Goal: Navigation & Orientation: Find specific page/section

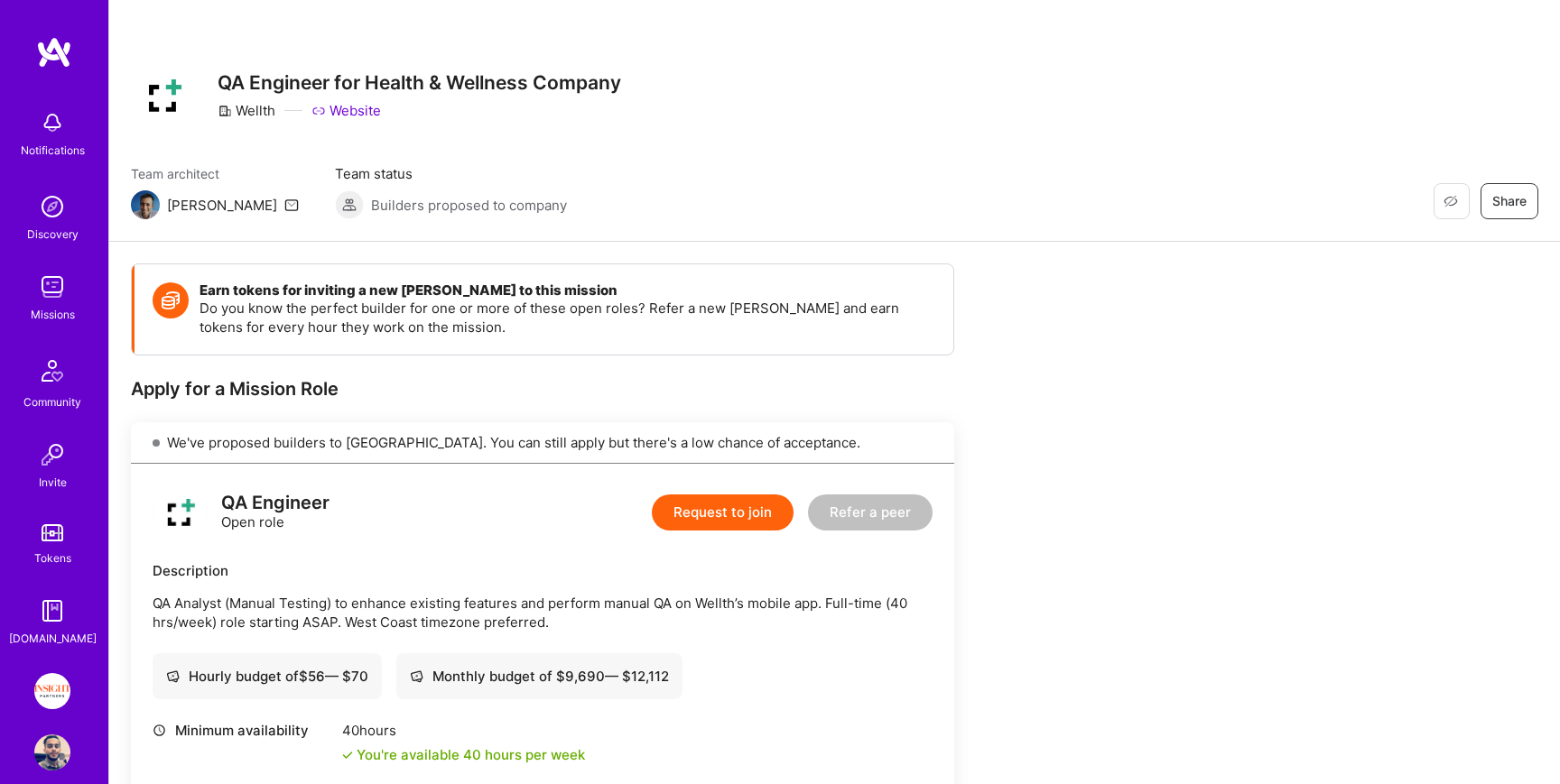
click at [58, 142] on div "Notifications" at bounding box center [53, 150] width 65 height 19
click at [68, 226] on div "Discovery" at bounding box center [53, 234] width 52 height 19
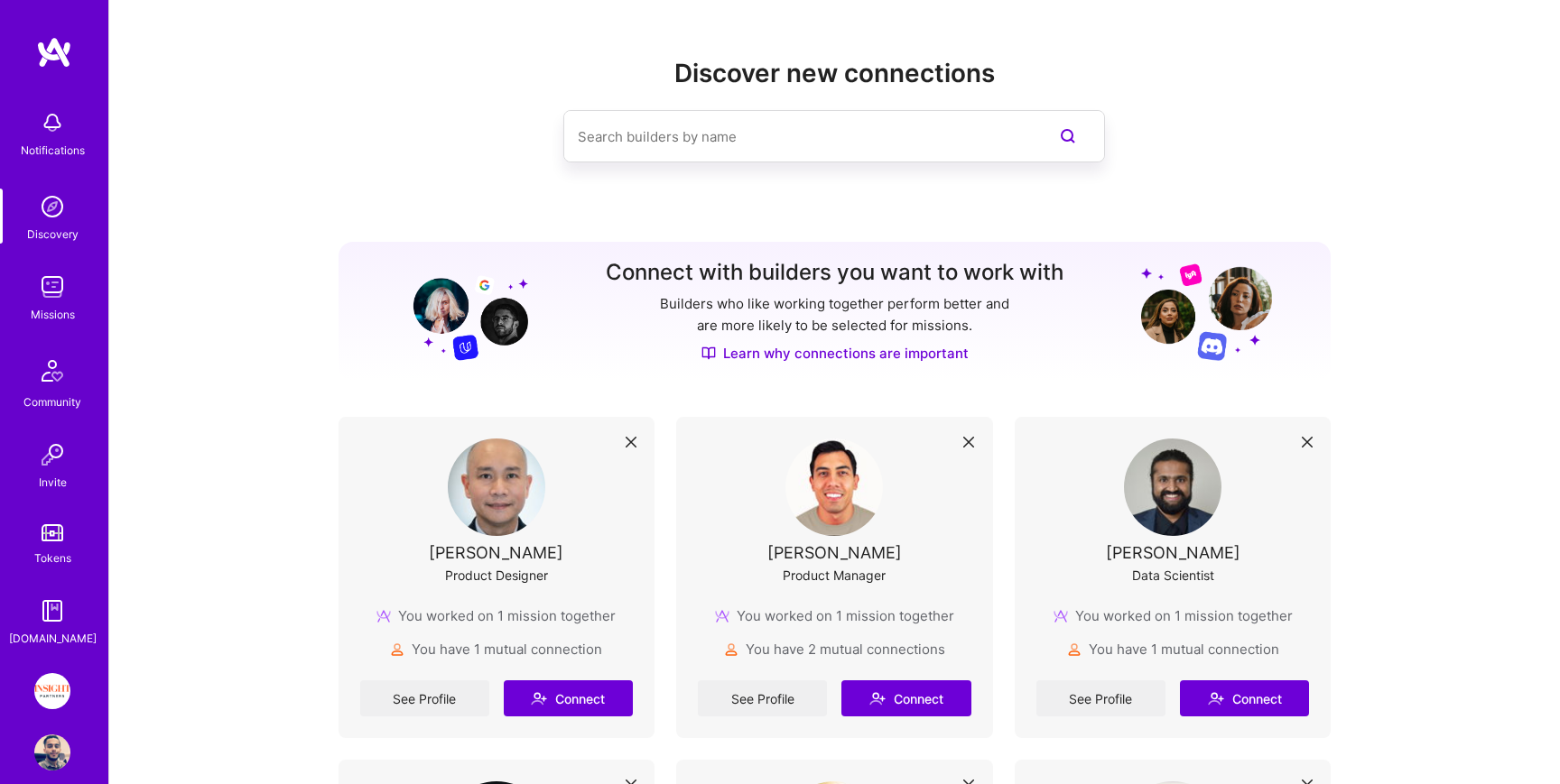
click at [60, 309] on div "Missions" at bounding box center [53, 314] width 44 height 19
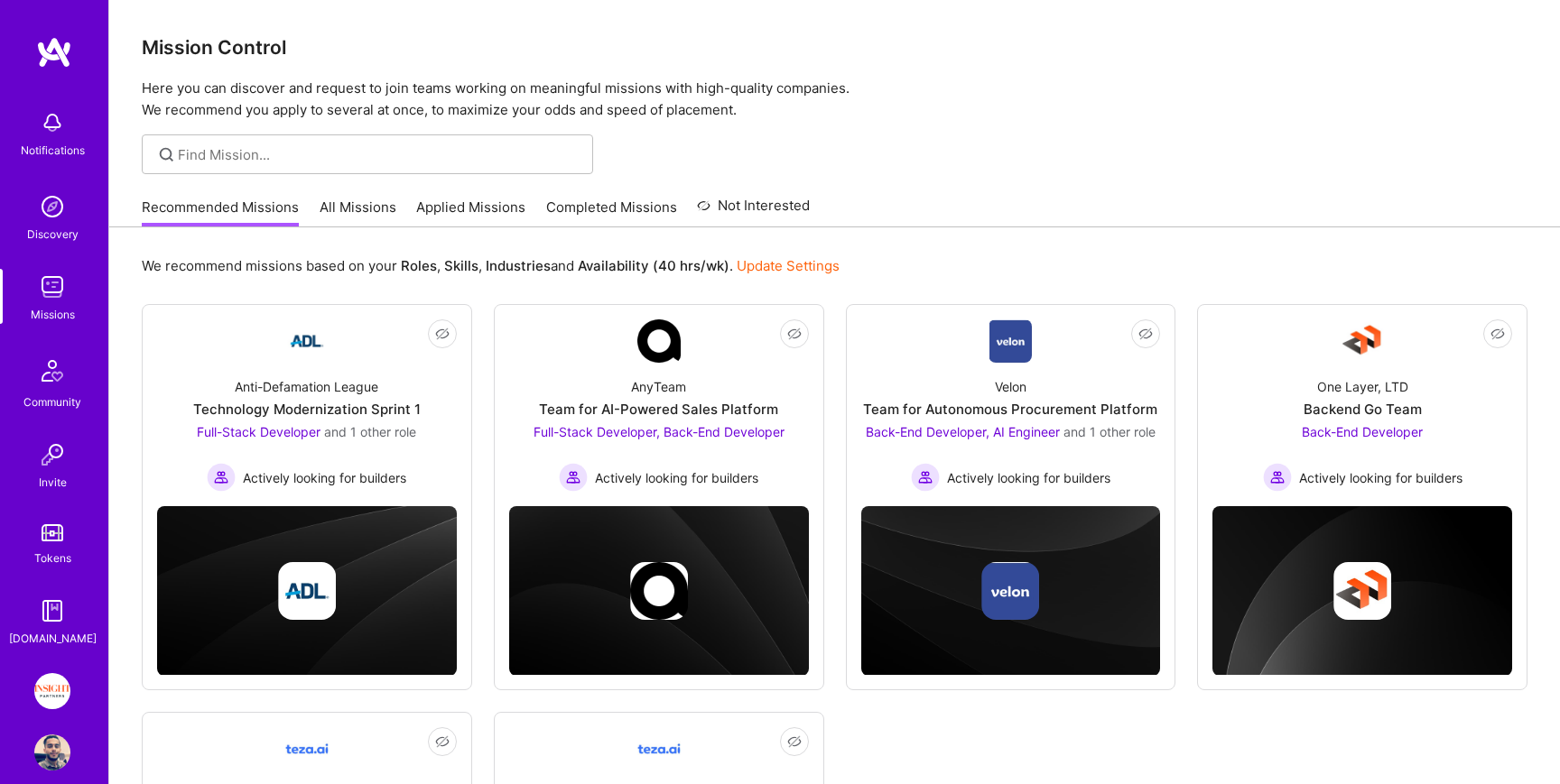
click at [455, 213] on link "Applied Missions" at bounding box center [471, 213] width 110 height 29
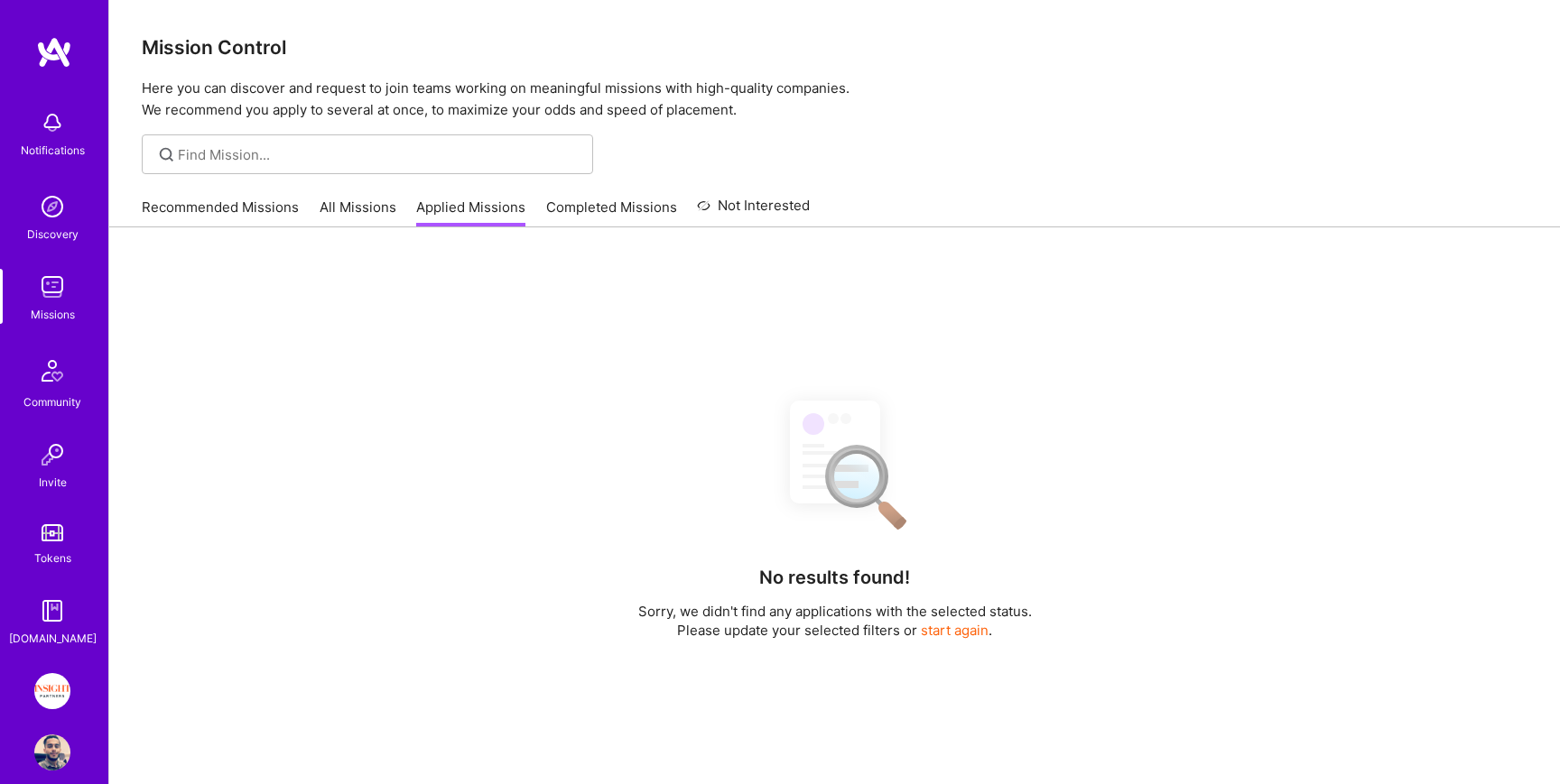
click at [387, 207] on link "All Missions" at bounding box center [358, 213] width 76 height 29
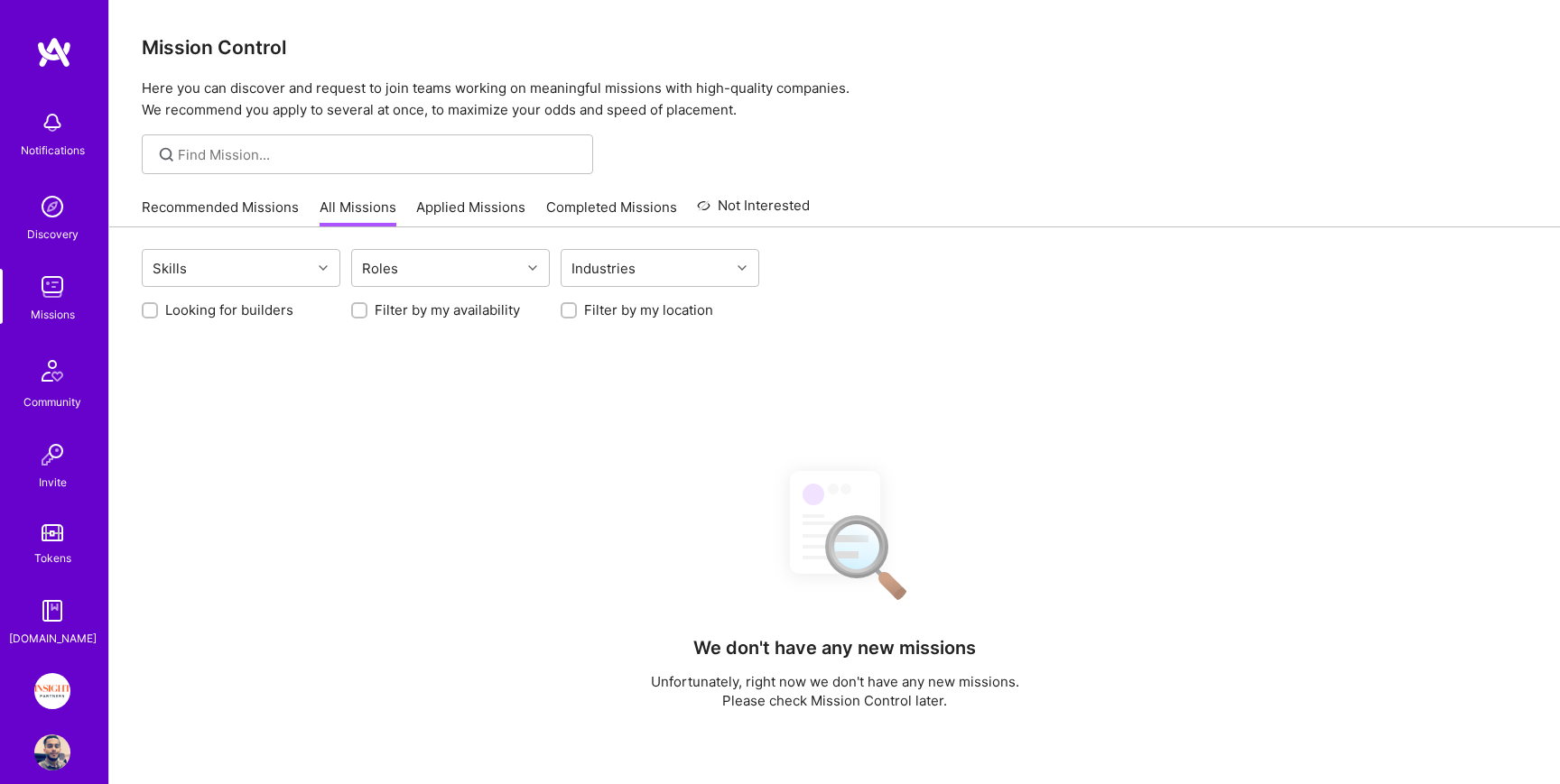
click at [636, 221] on link "Completed Missions" at bounding box center [612, 213] width 131 height 29
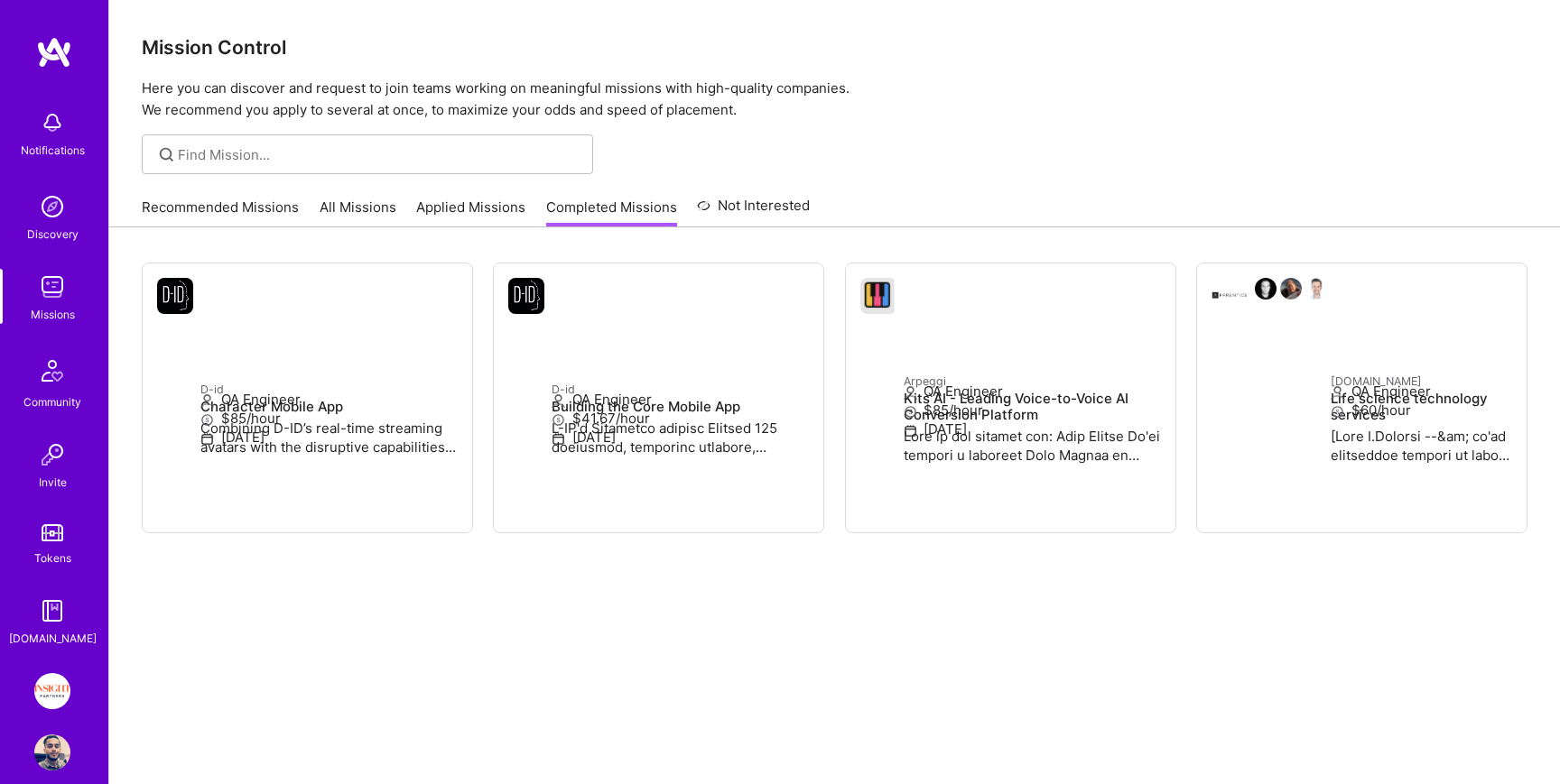
click at [250, 206] on link "Recommended Missions" at bounding box center [220, 213] width 157 height 29
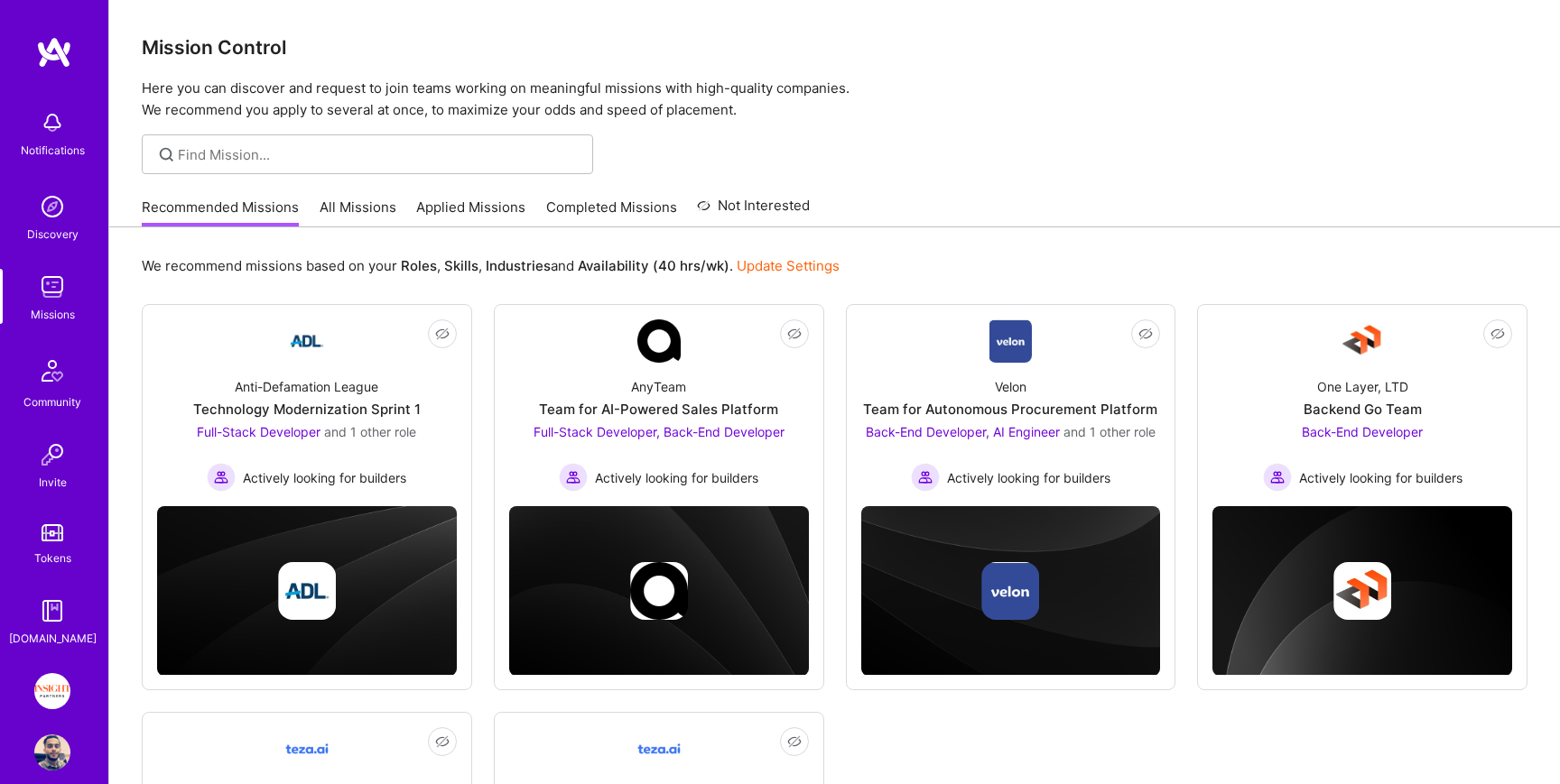
click at [488, 200] on link "Applied Missions" at bounding box center [471, 213] width 110 height 29
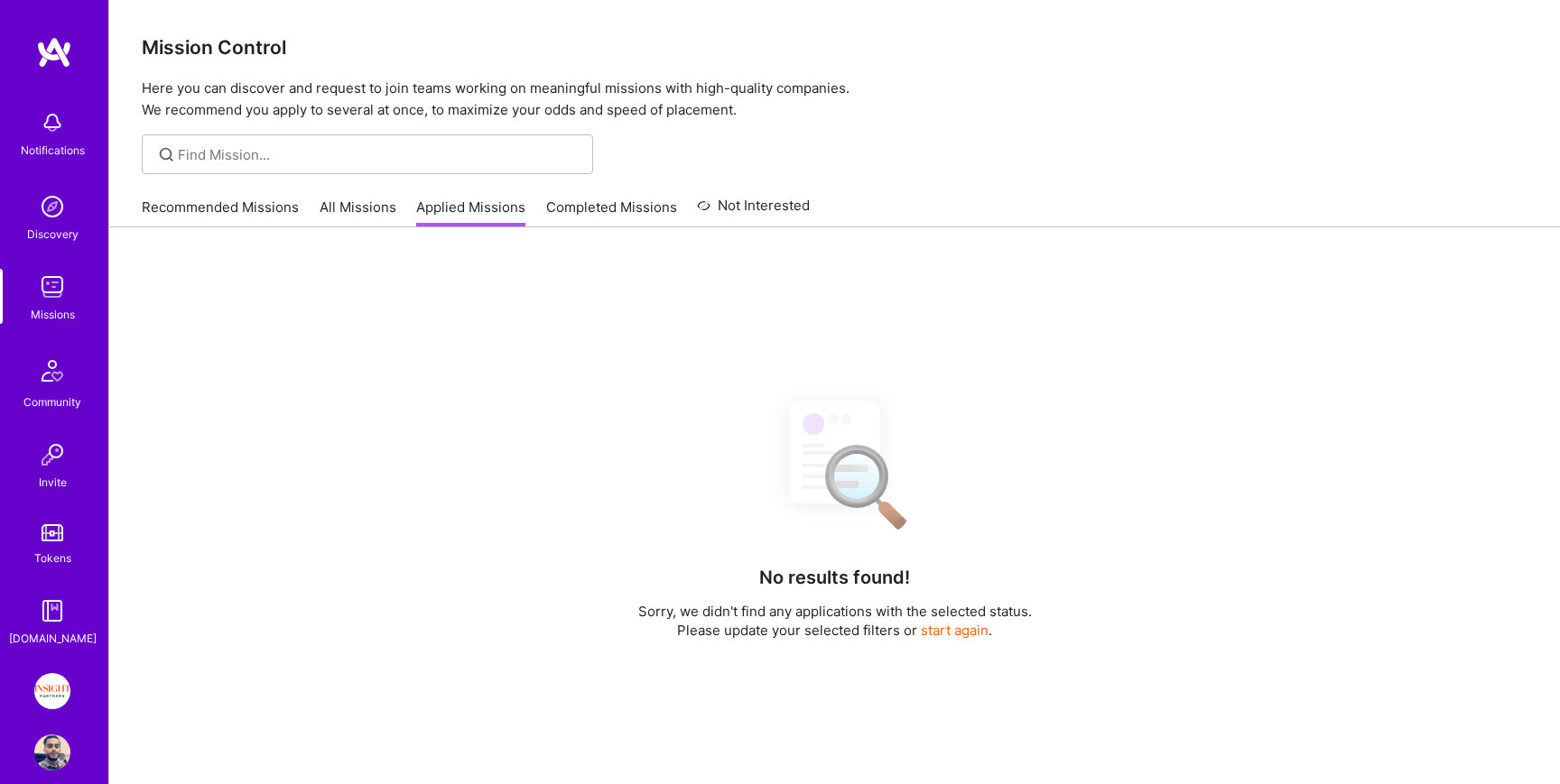
click at [577, 209] on link "Completed Missions" at bounding box center [612, 213] width 131 height 29
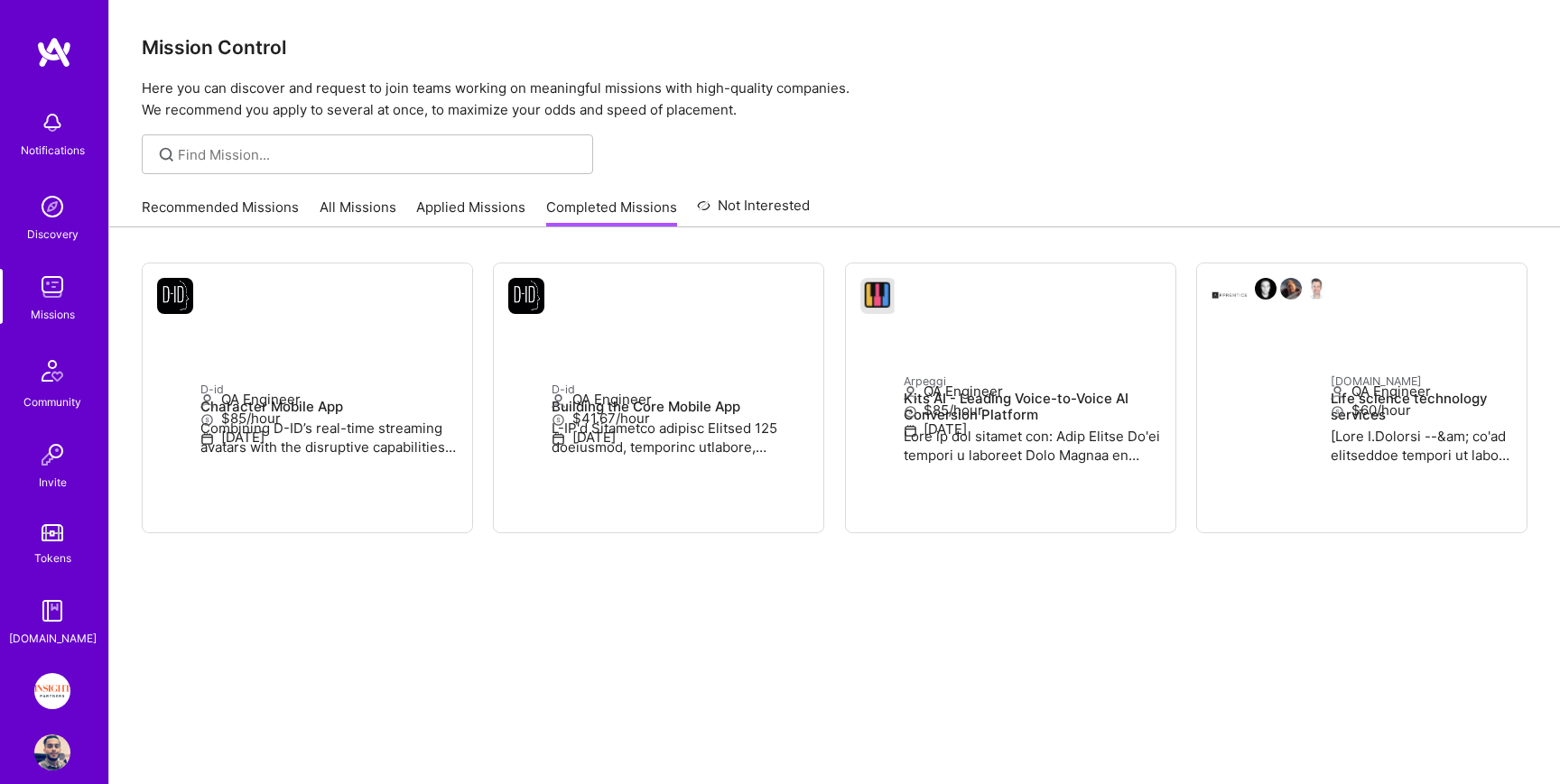
click at [326, 220] on link "All Missions" at bounding box center [358, 213] width 76 height 29
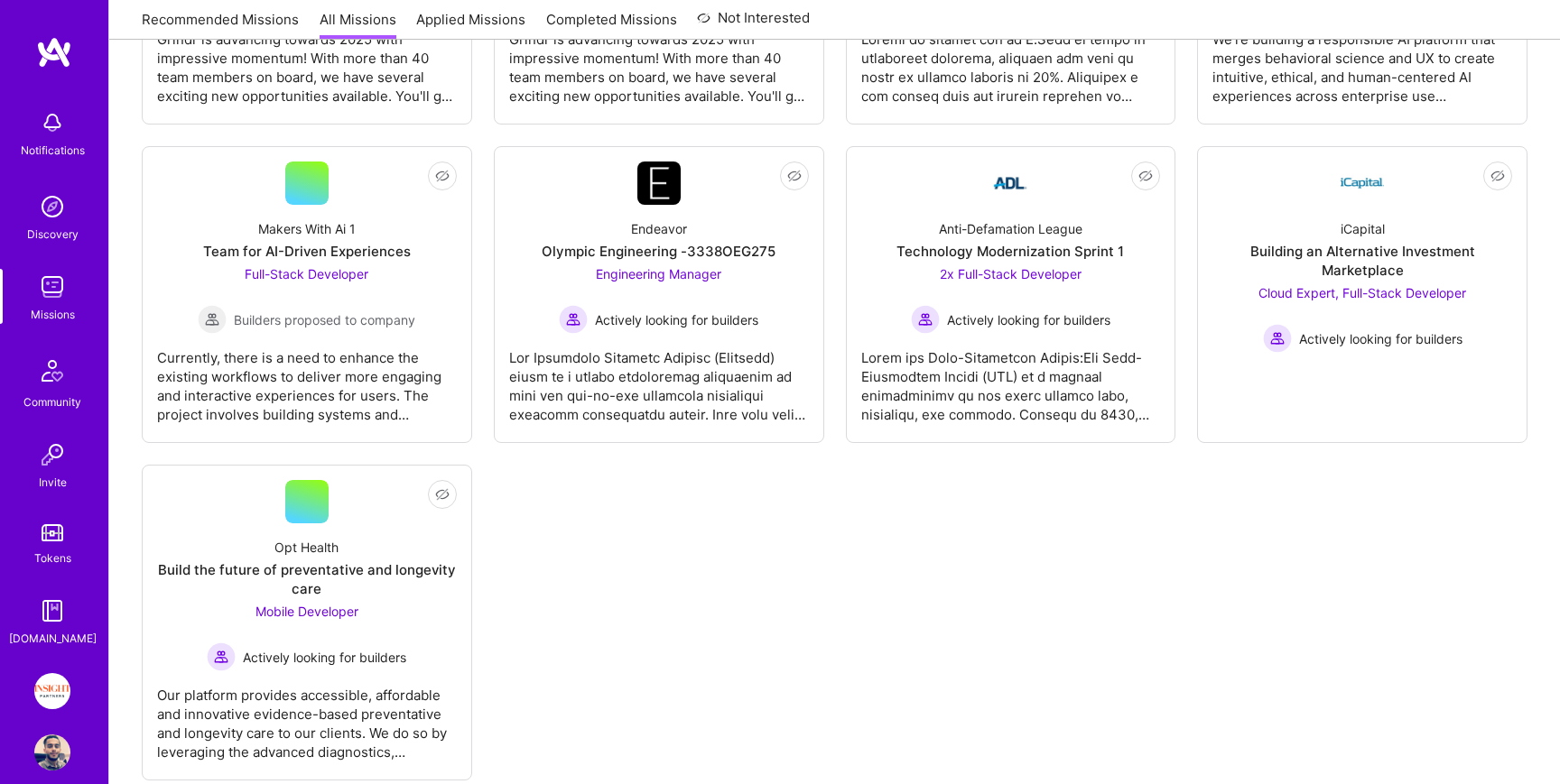
scroll to position [3553, 0]
click at [58, 694] on img at bounding box center [52, 691] width 36 height 36
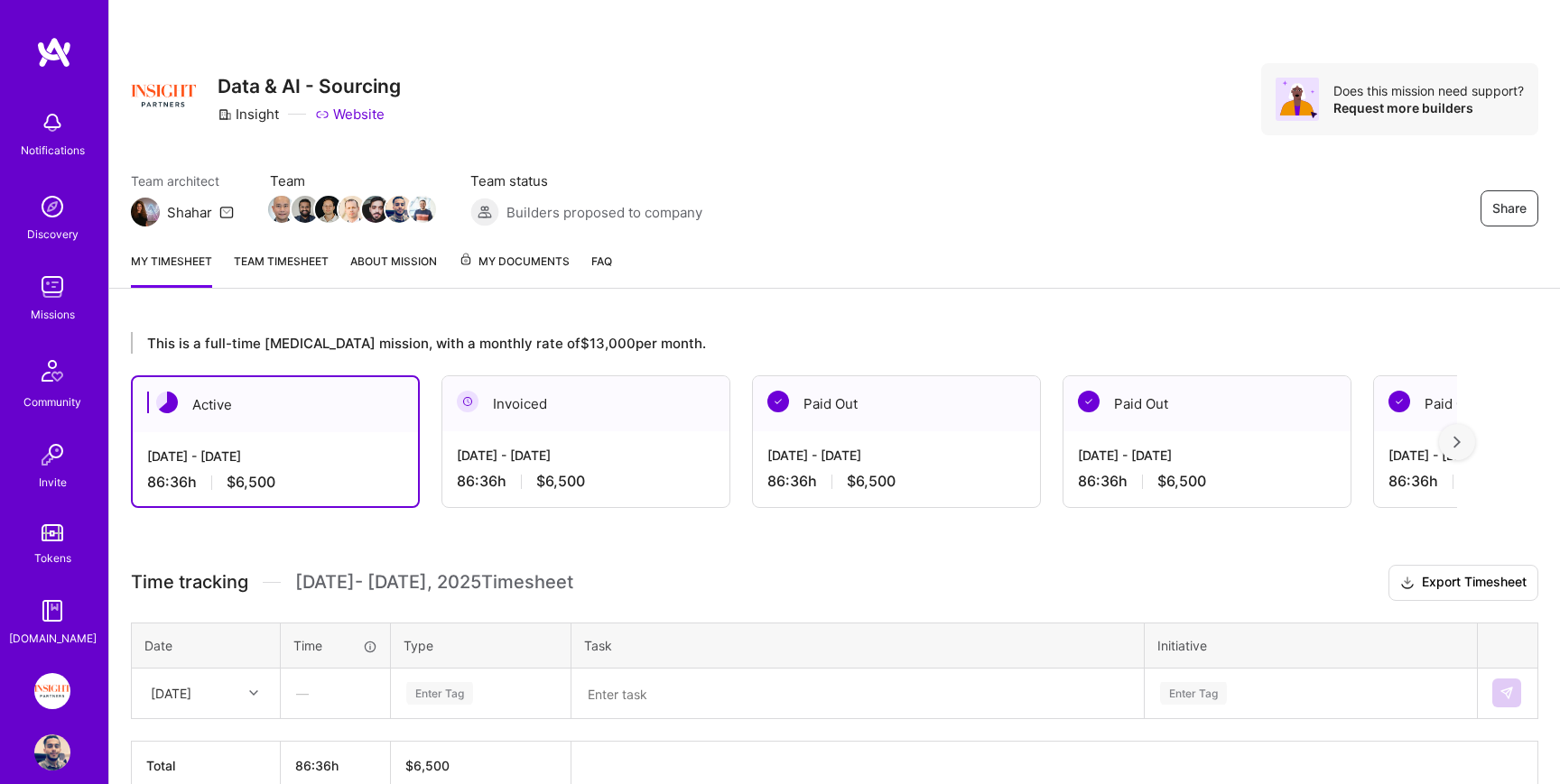
click at [499, 255] on span "My Documents" at bounding box center [514, 262] width 111 height 20
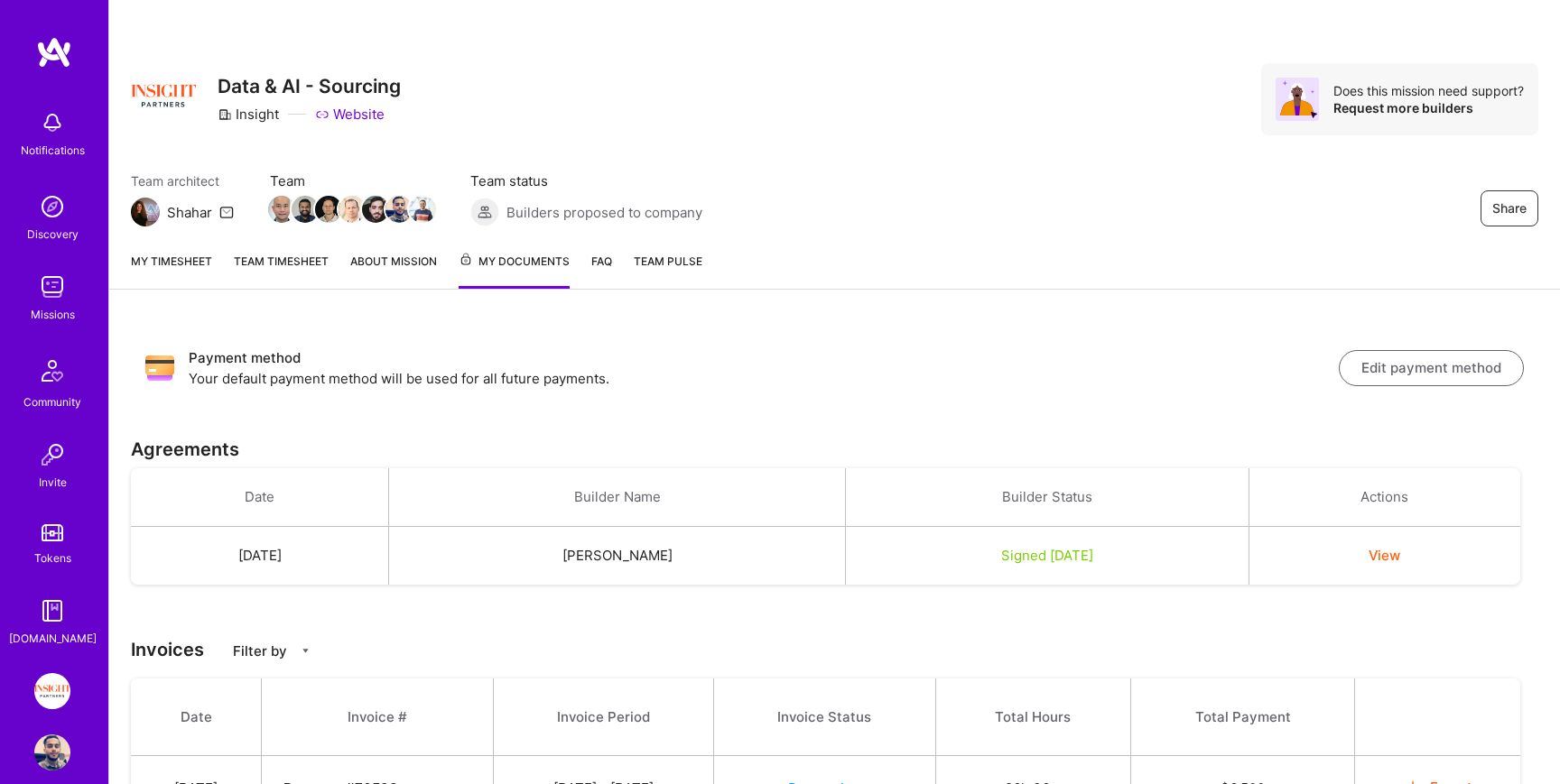
click at [193, 260] on link "My timesheet" at bounding box center [171, 270] width 81 height 37
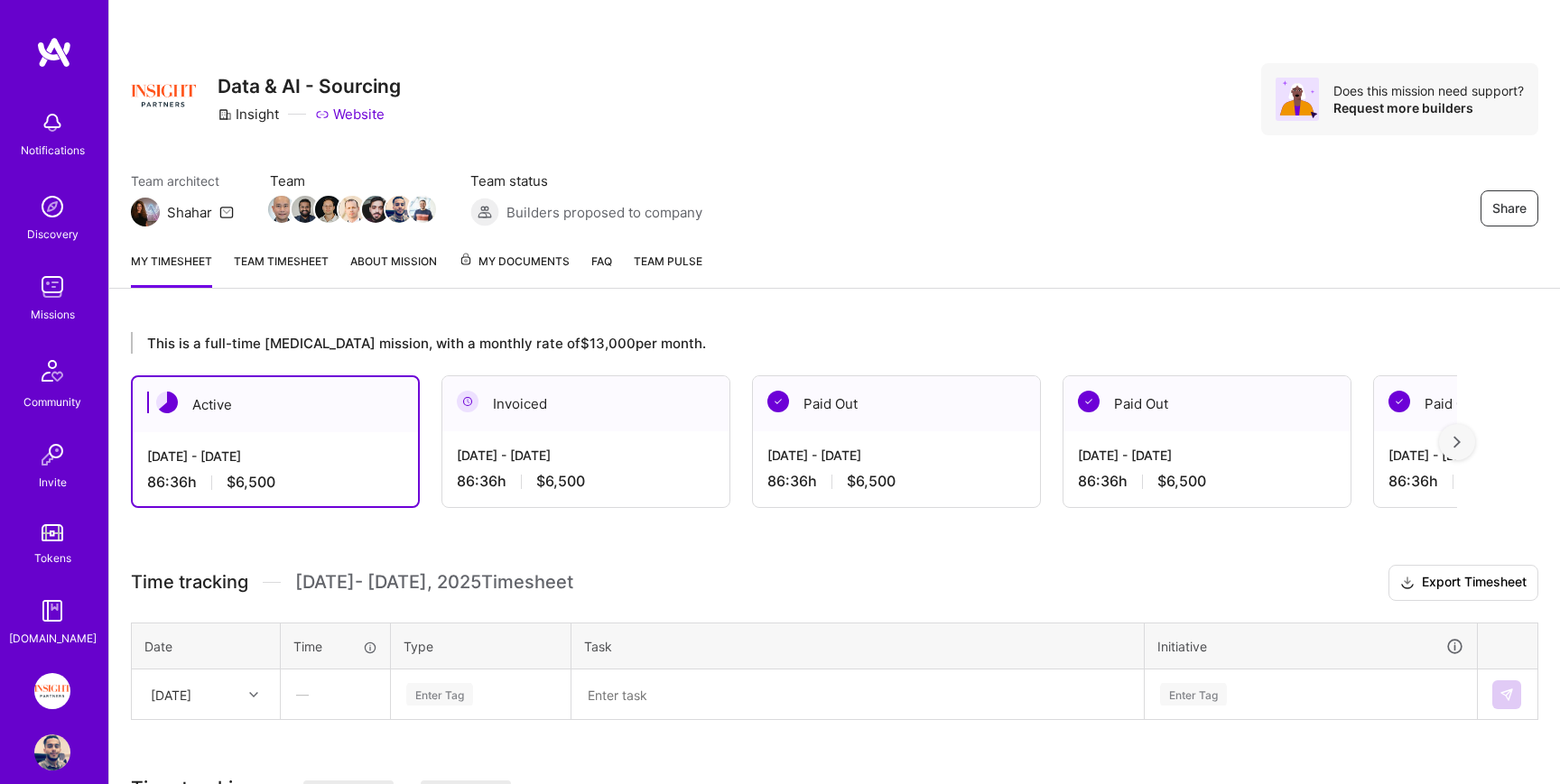
click at [397, 263] on link "About Mission" at bounding box center [393, 269] width 87 height 36
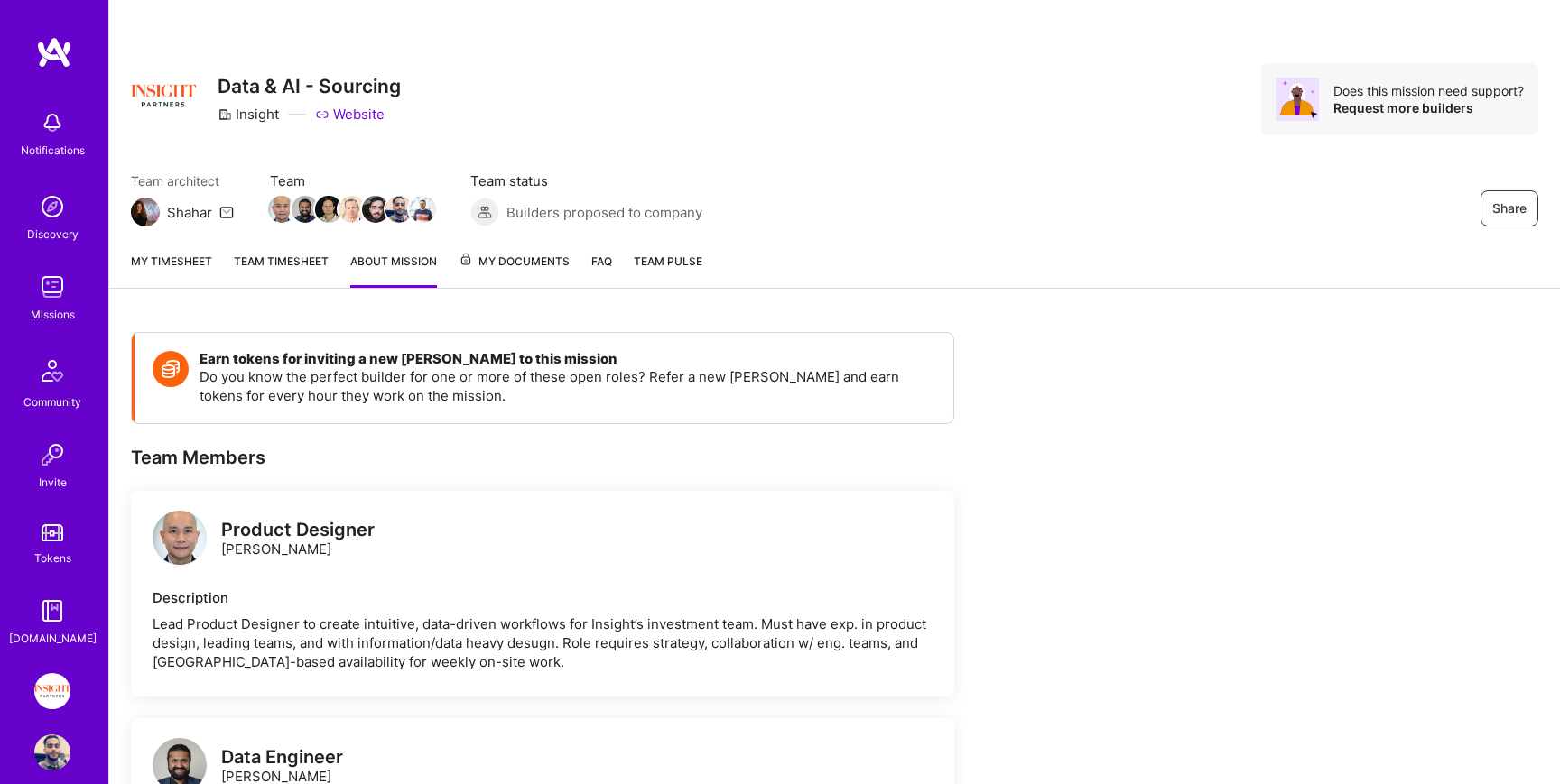
click at [485, 263] on span "My Documents" at bounding box center [514, 262] width 111 height 20
